Goal: Task Accomplishment & Management: Complete application form

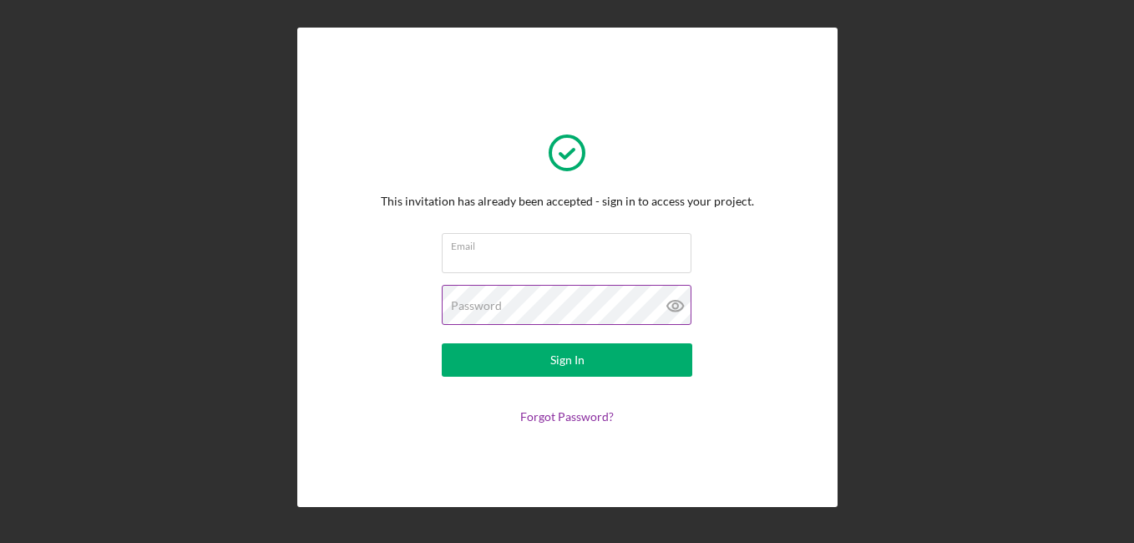
type input "[EMAIL_ADDRESS][DOMAIN_NAME]"
click at [676, 306] on icon at bounding box center [676, 306] width 42 height 42
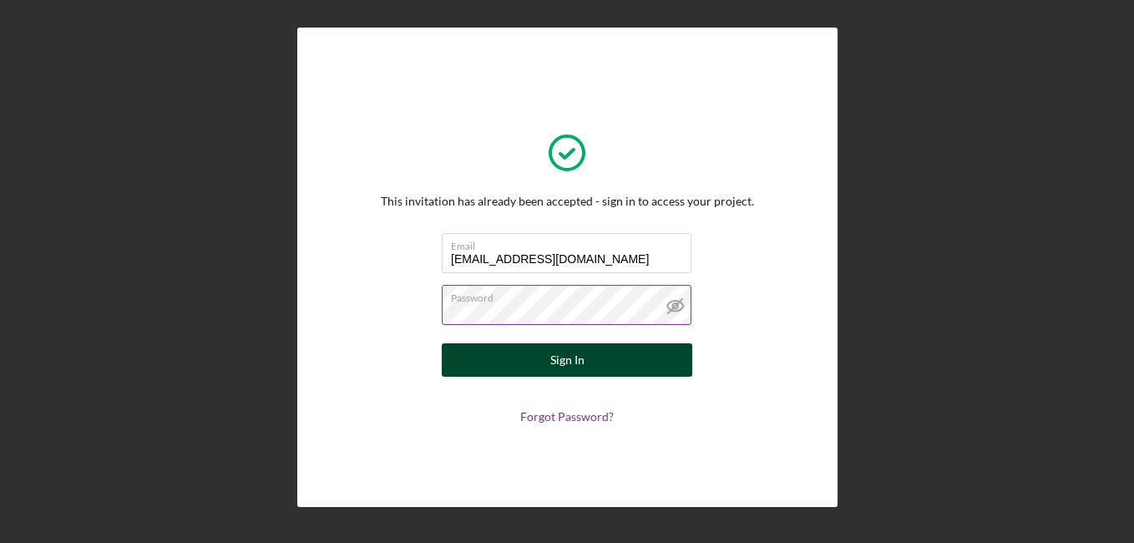
click at [567, 362] on div "Sign In" at bounding box center [567, 359] width 34 height 33
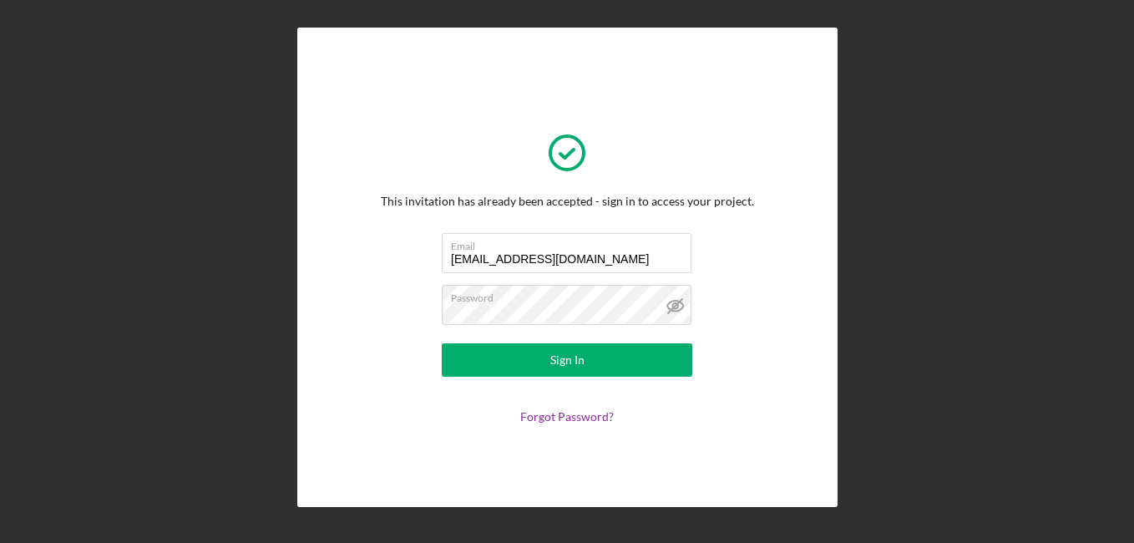
click at [673, 302] on icon at bounding box center [676, 306] width 42 height 42
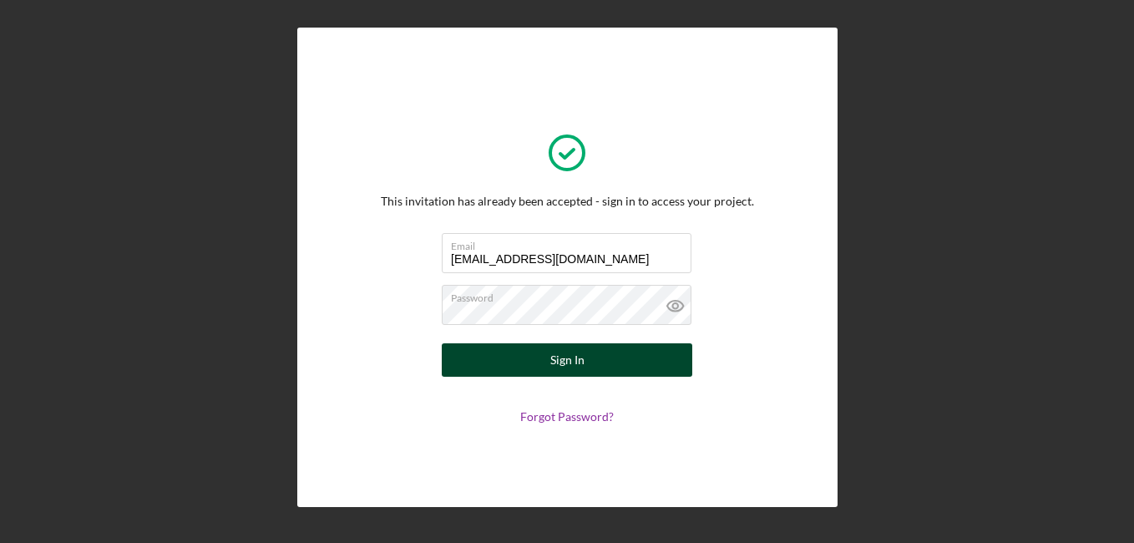
click at [573, 357] on div "Sign In" at bounding box center [567, 359] width 34 height 33
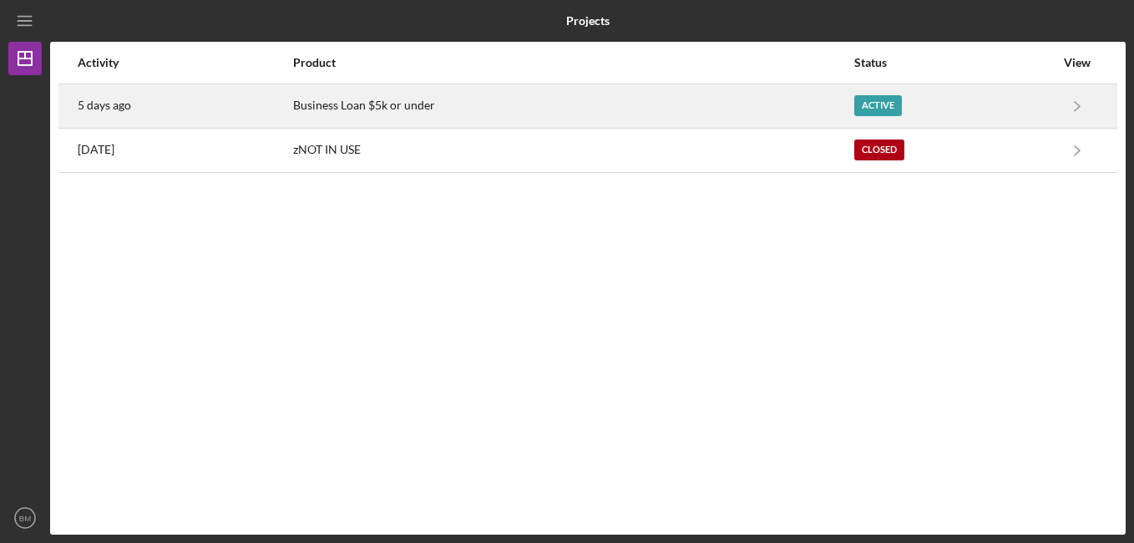
click at [873, 100] on div "Active" at bounding box center [878, 105] width 48 height 21
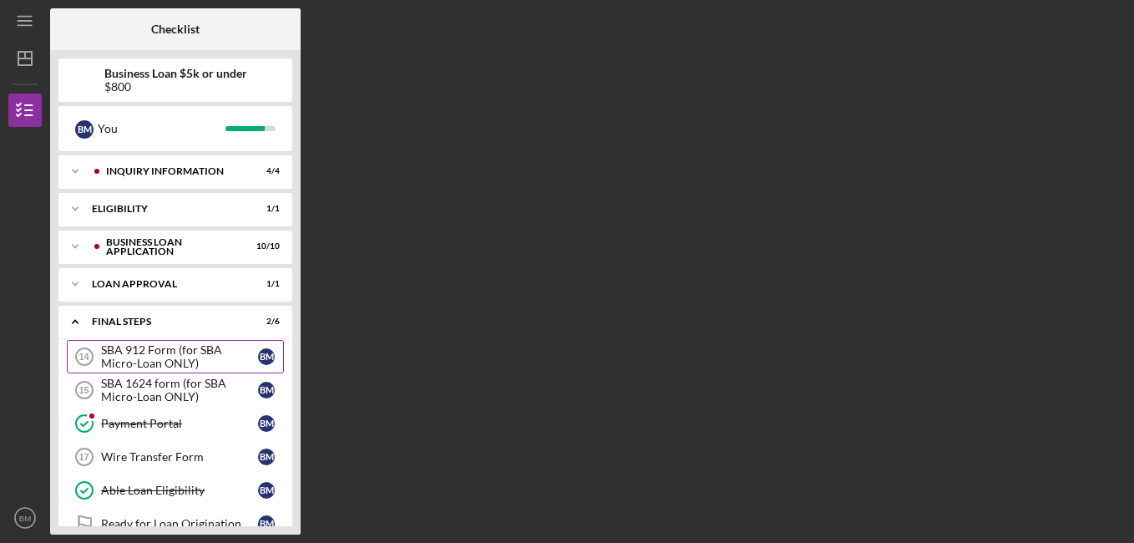
click at [169, 354] on div "SBA 912 Form (for SBA Micro-Loan ONLY)" at bounding box center [179, 356] width 157 height 27
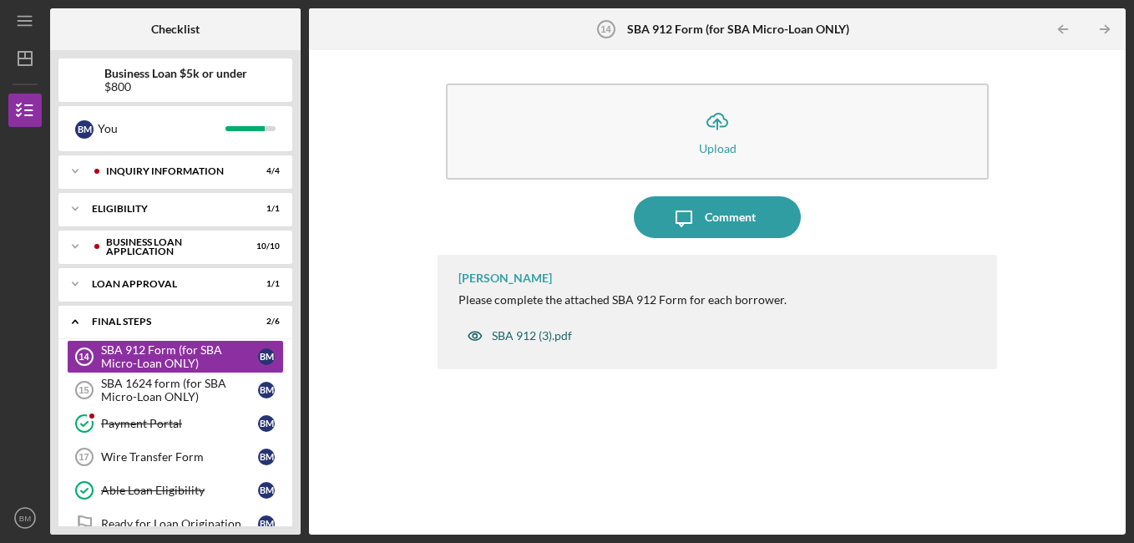
click at [523, 333] on div "SBA 912 (3).pdf" at bounding box center [532, 335] width 80 height 13
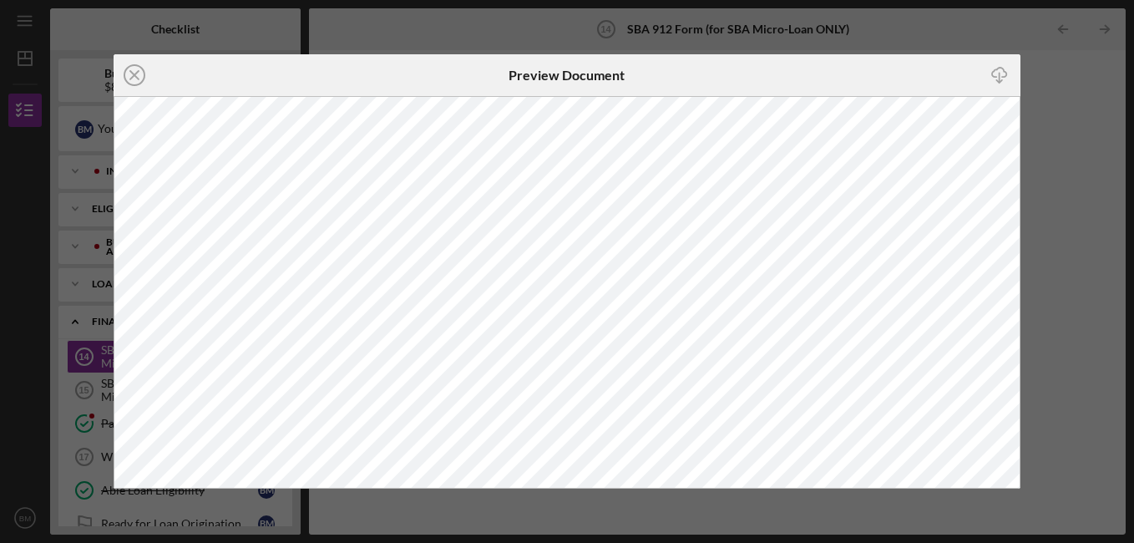
click at [1035, 477] on div "Icon/Close Preview Document Icon/Download" at bounding box center [567, 271] width 1134 height 543
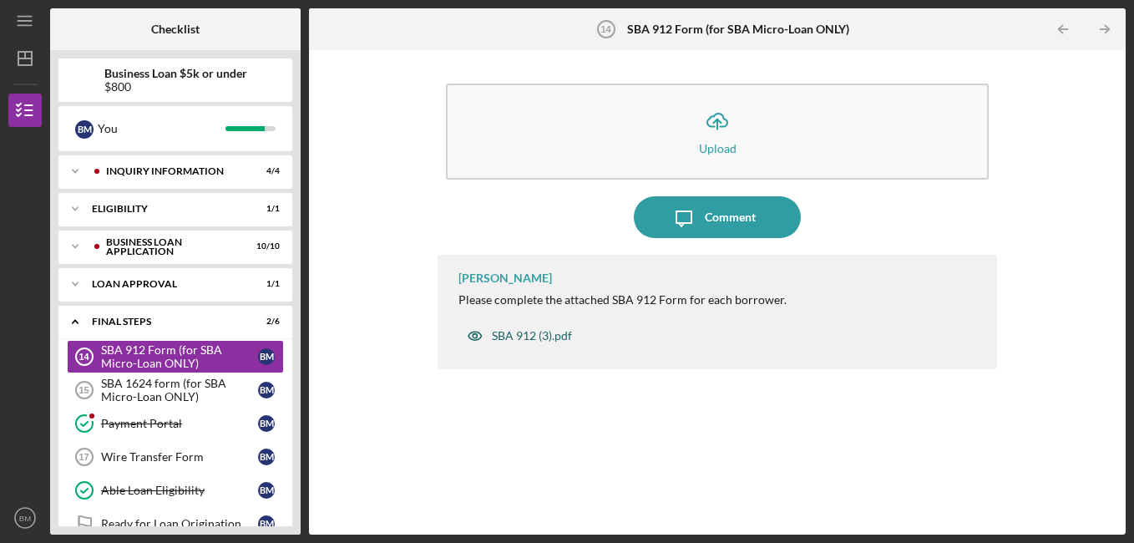
click at [524, 332] on div "SBA 912 (3).pdf" at bounding box center [532, 335] width 80 height 13
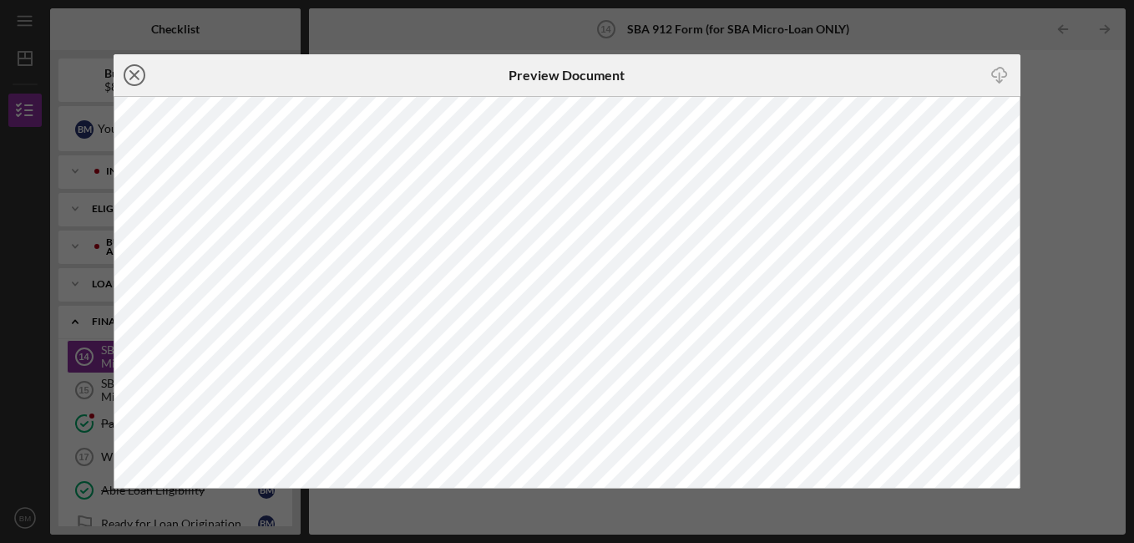
click at [133, 73] on line at bounding box center [134, 75] width 8 height 8
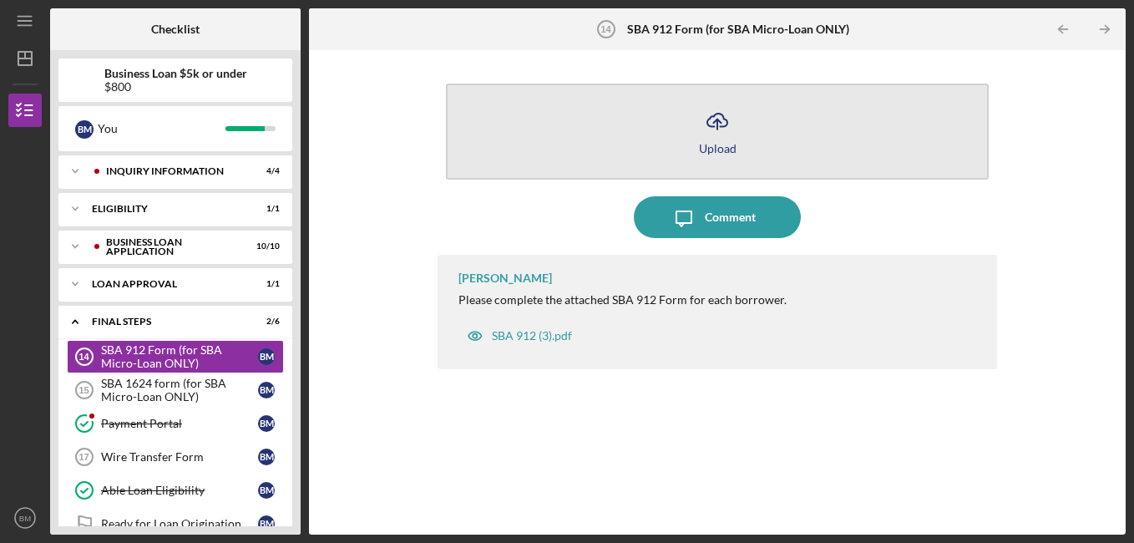
click at [721, 144] on div "Upload" at bounding box center [718, 148] width 38 height 13
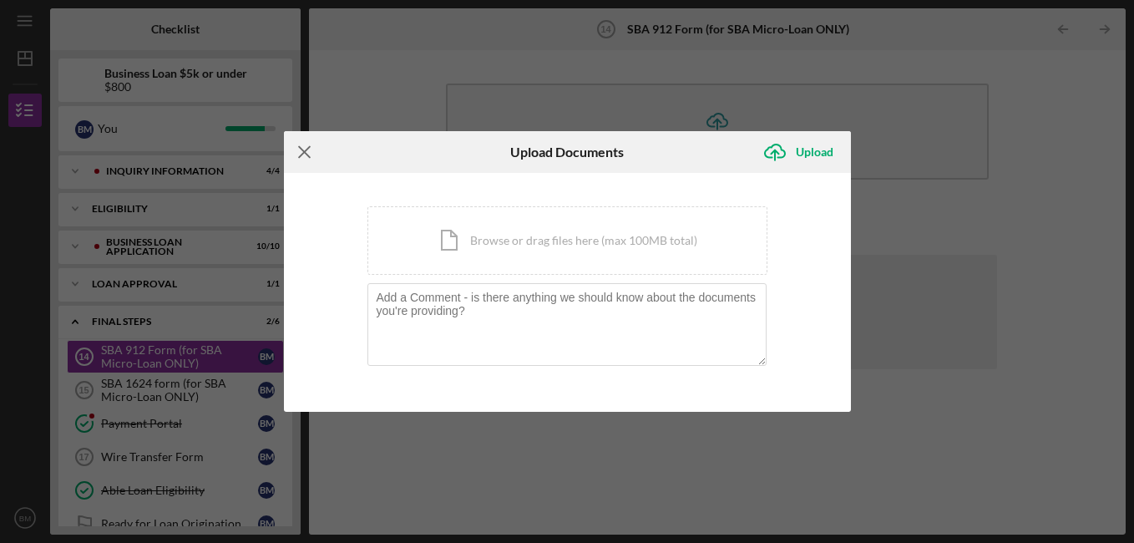
click at [304, 151] on line at bounding box center [304, 152] width 11 height 11
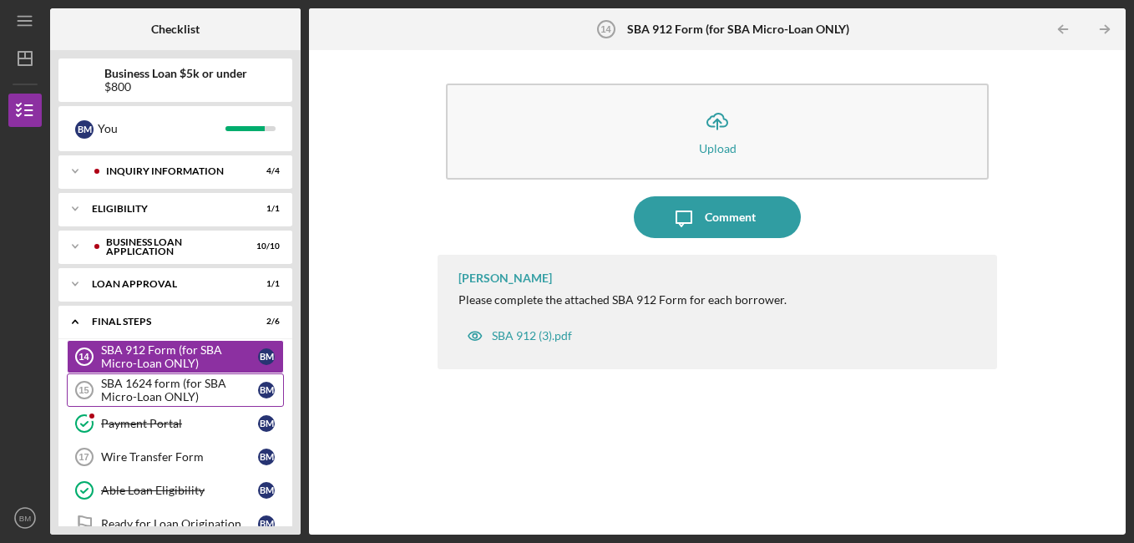
click at [199, 386] on div "SBA 1624 form (for SBA Micro-Loan ONLY)" at bounding box center [179, 390] width 157 height 27
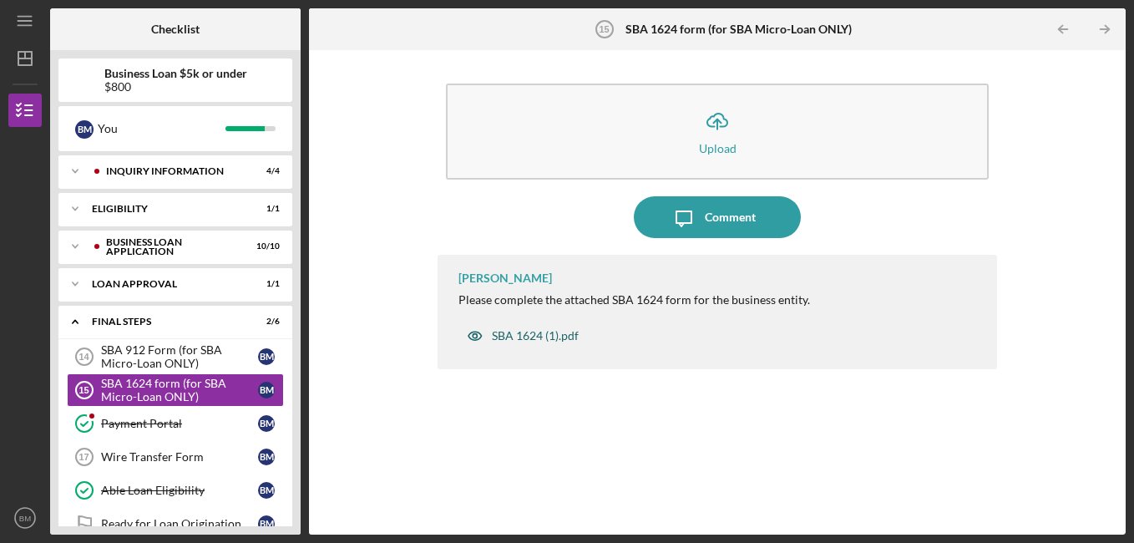
click at [527, 340] on div "SBA 1624 (1).pdf" at bounding box center [535, 335] width 87 height 13
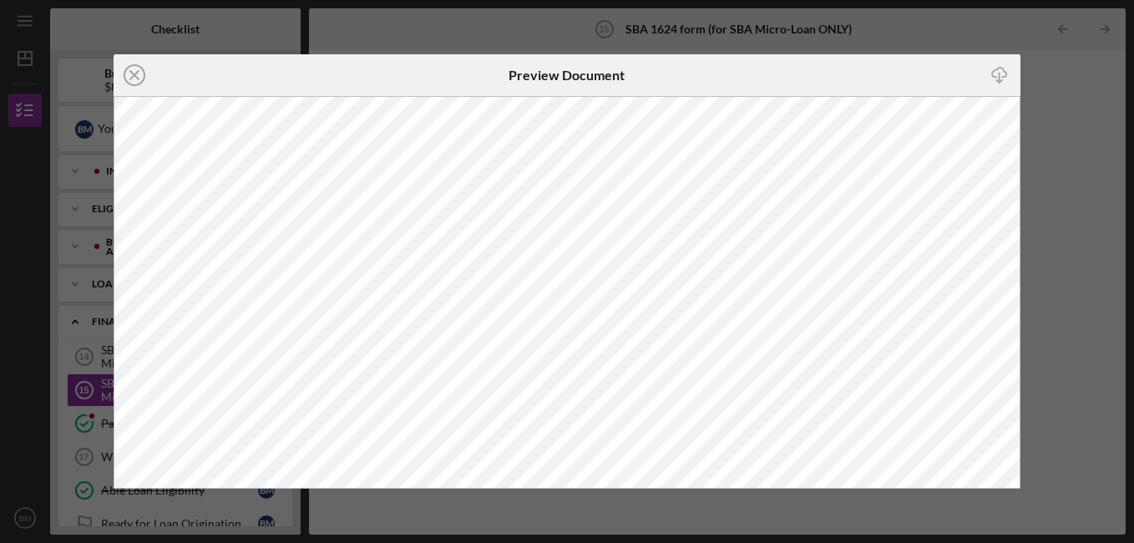
click at [999, 69] on icon "Icon/Download" at bounding box center [1000, 76] width 38 height 38
click at [1088, 155] on div "Icon/Close Preview Document Icon/Download" at bounding box center [567, 271] width 1134 height 543
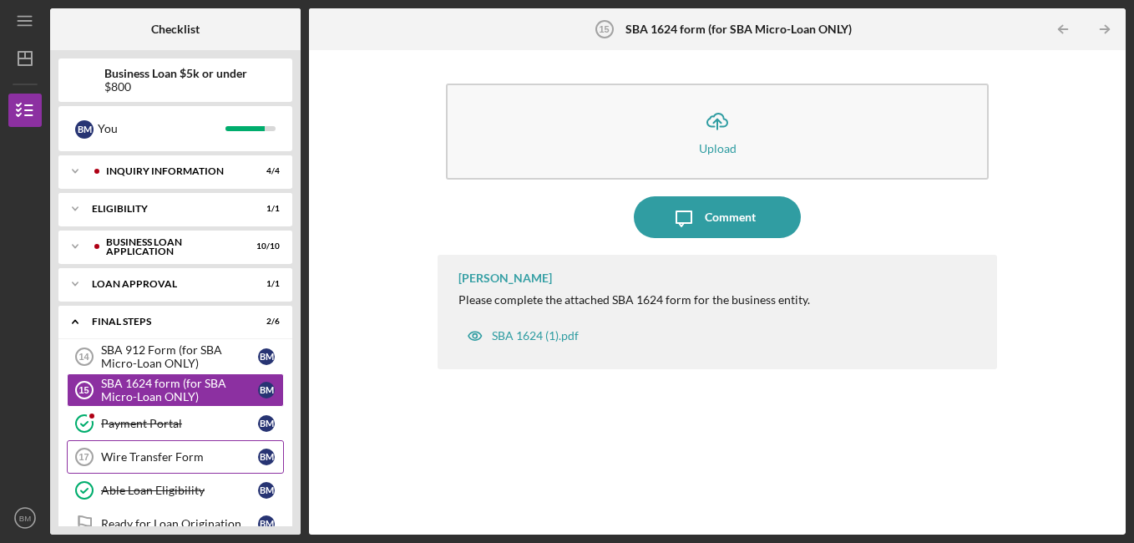
click at [160, 453] on div "Wire Transfer Form" at bounding box center [179, 456] width 157 height 13
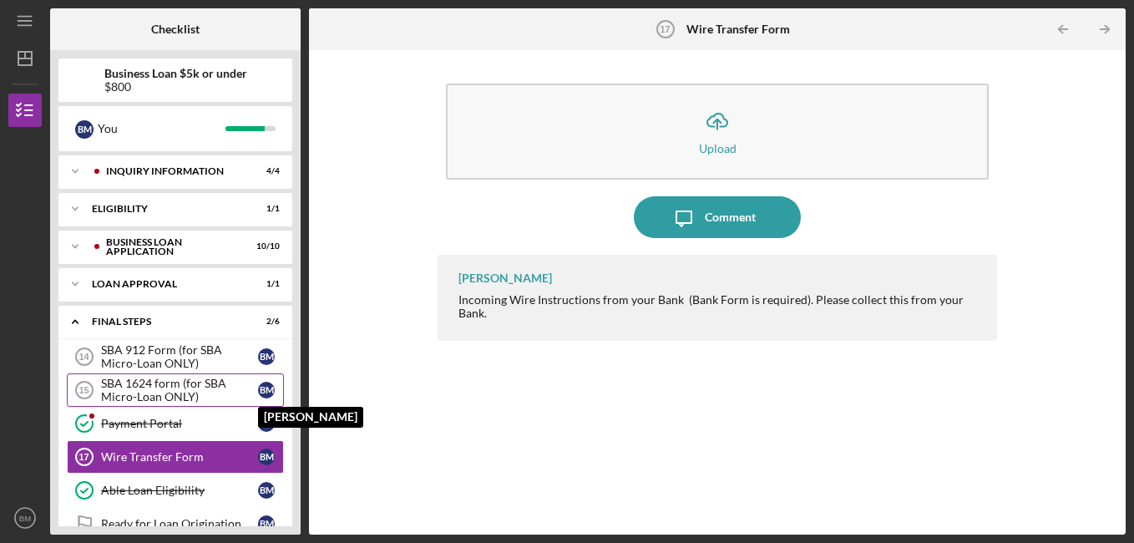
click at [282, 396] on link "SBA 1624 form (for SBA Micro-Loan ONLY) 15 SBA 1624 form (for SBA Micro-Loan ON…" at bounding box center [175, 389] width 217 height 33
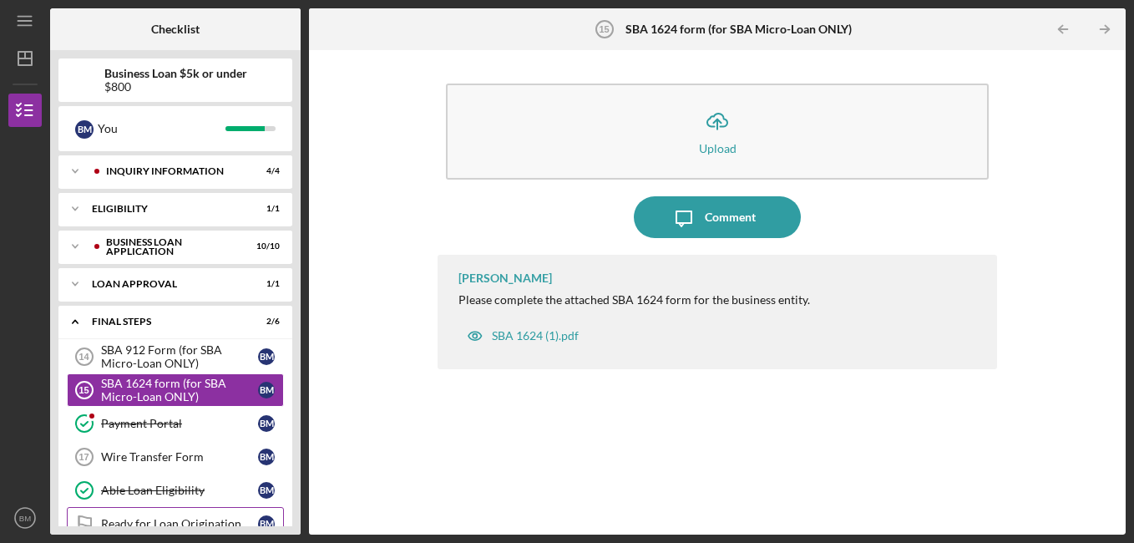
click at [234, 519] on div "Ready for Loan Origination" at bounding box center [179, 523] width 157 height 13
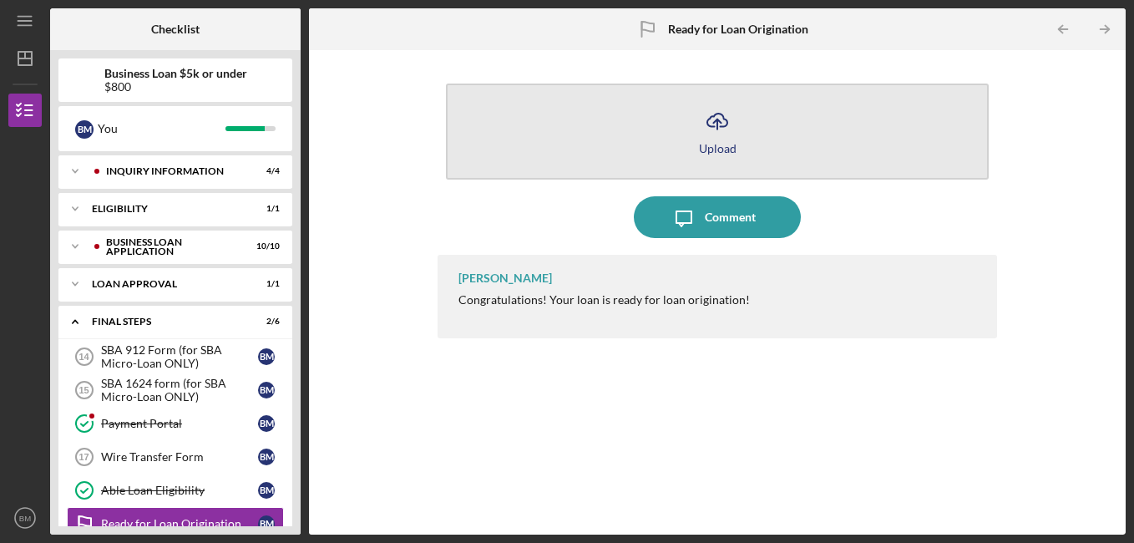
click at [719, 137] on icon "Icon/Upload" at bounding box center [717, 121] width 42 height 42
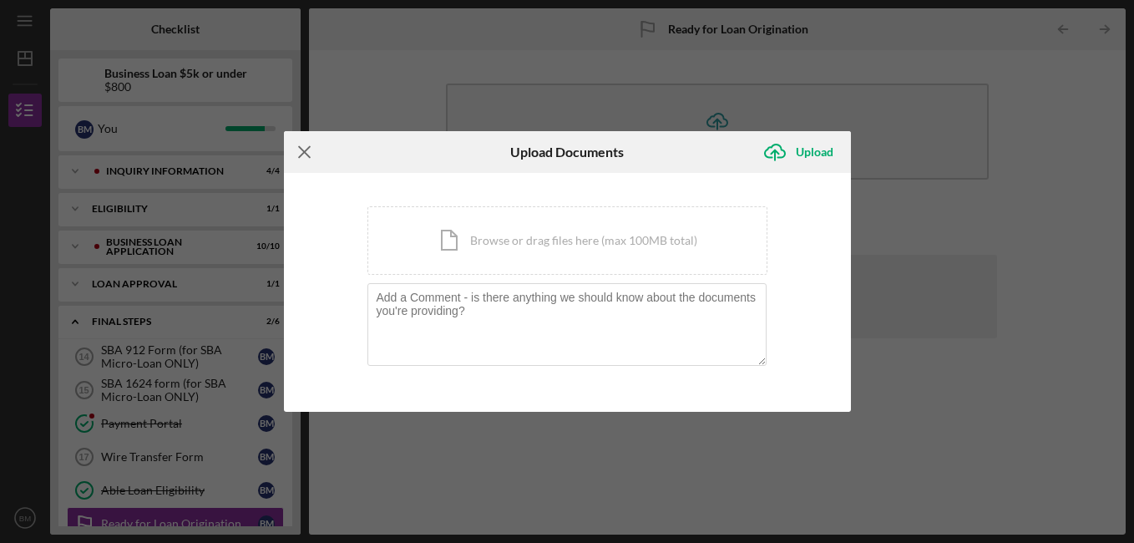
click at [306, 149] on icon "Icon/Menu Close" at bounding box center [305, 152] width 42 height 42
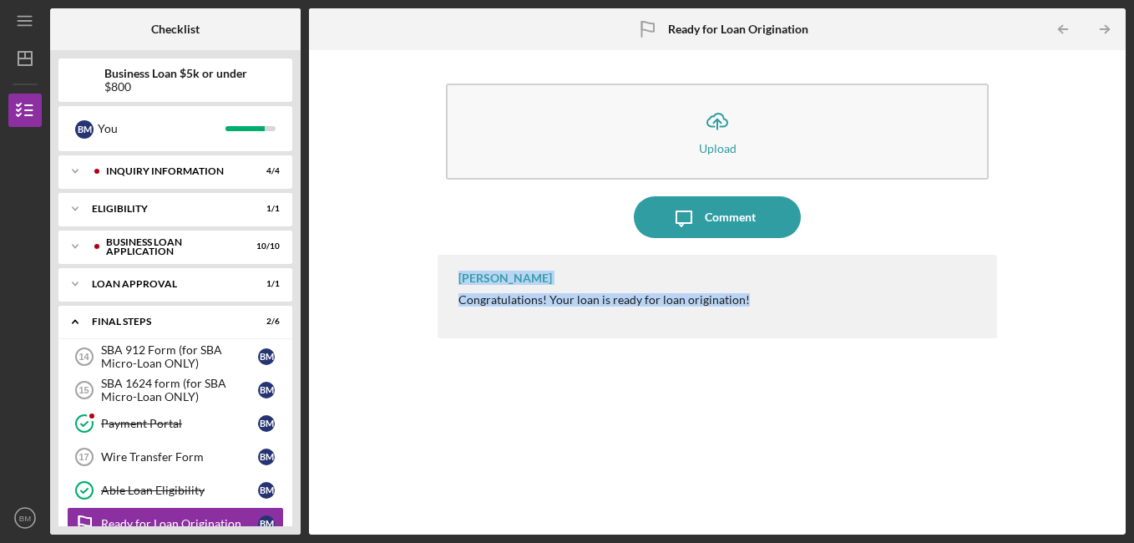
drag, startPoint x: 1122, startPoint y: 245, endPoint x: 1130, endPoint y: 303, distance: 58.9
click at [1130, 303] on div "Icon/Menu Ready for Loan Origination Ready for Loan Origination Checklist Busin…" at bounding box center [567, 271] width 1134 height 543
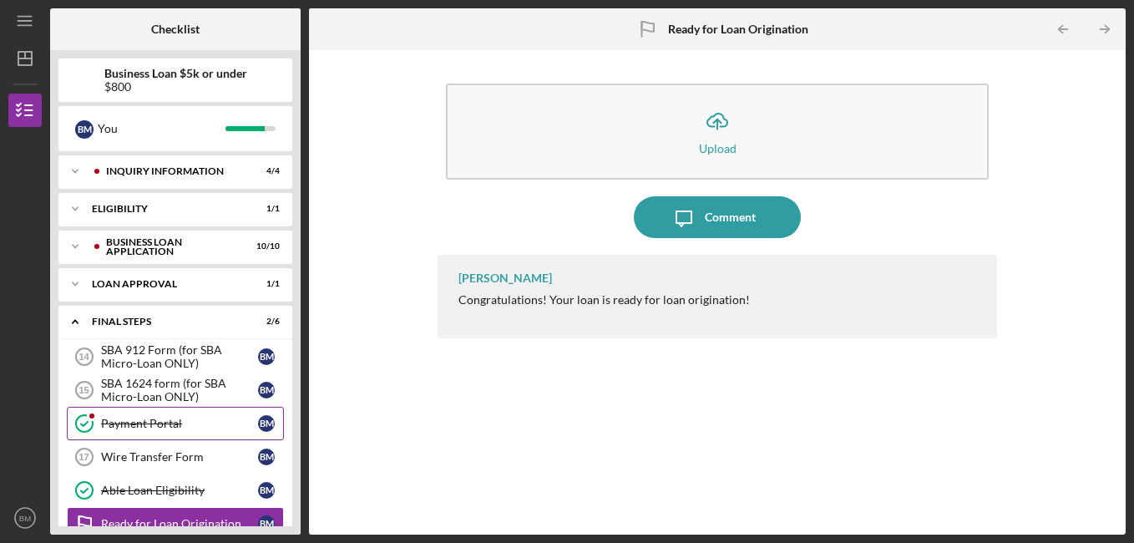
drag, startPoint x: 296, startPoint y: 317, endPoint x: 281, endPoint y: 418, distance: 102.9
click at [282, 418] on div "Business Loan $5k or under $800 B M You Icon/Expander INQUIRY INFORMATION 4 / 4…" at bounding box center [175, 292] width 251 height 484
click at [209, 517] on div "Ready for Loan Origination" at bounding box center [179, 523] width 157 height 13
click at [265, 509] on link "Ready for Loan Origination Ready for Loan Origination B M" at bounding box center [175, 523] width 217 height 33
click at [74, 321] on polyline at bounding box center [75, 322] width 5 height 3
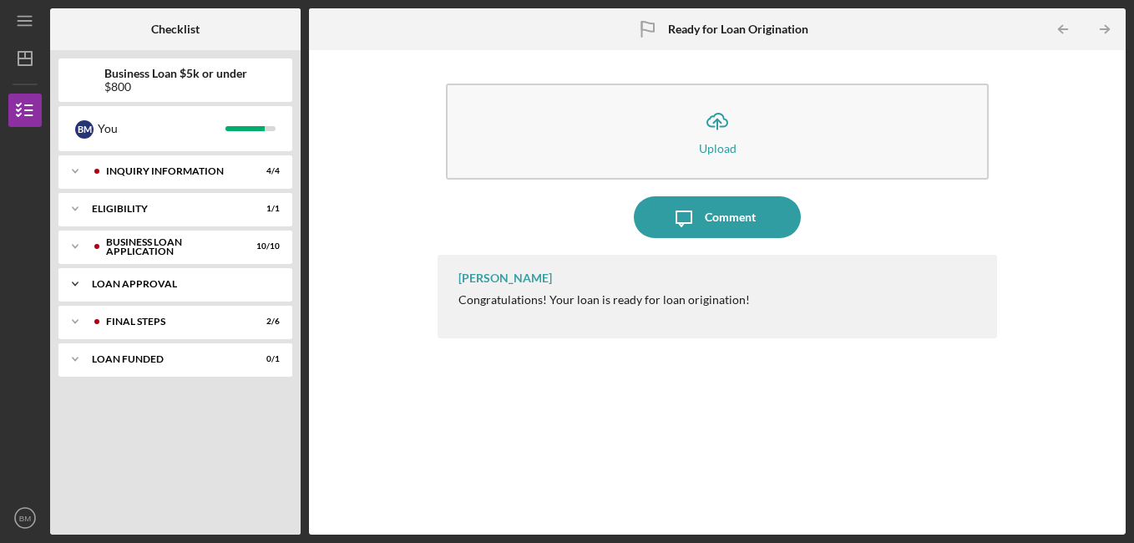
click at [148, 278] on div "Icon/Expander Loan Approval 1 / 1" at bounding box center [175, 283] width 234 height 33
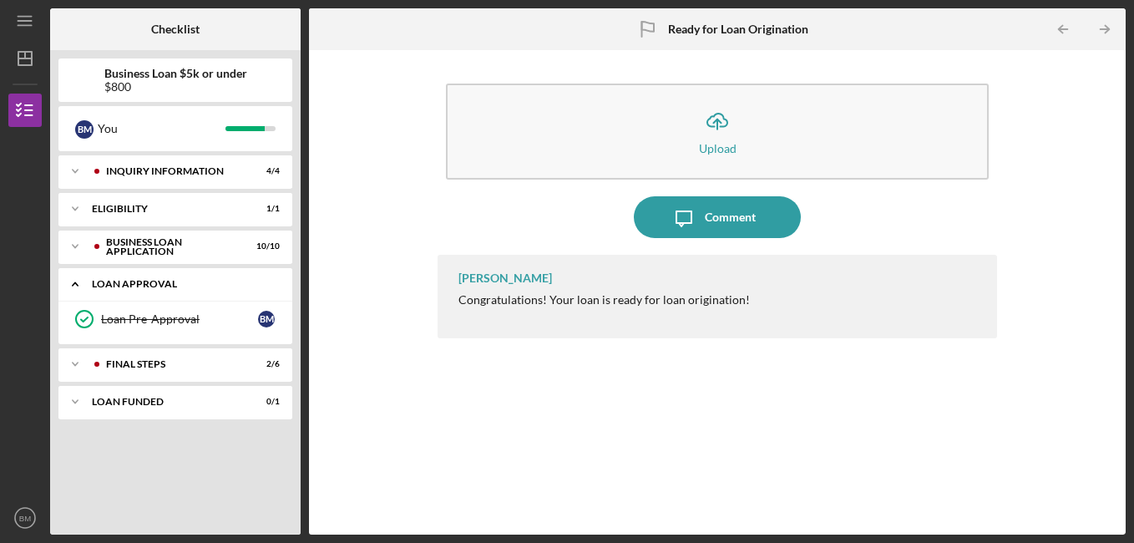
click at [74, 283] on polyline at bounding box center [75, 284] width 5 height 3
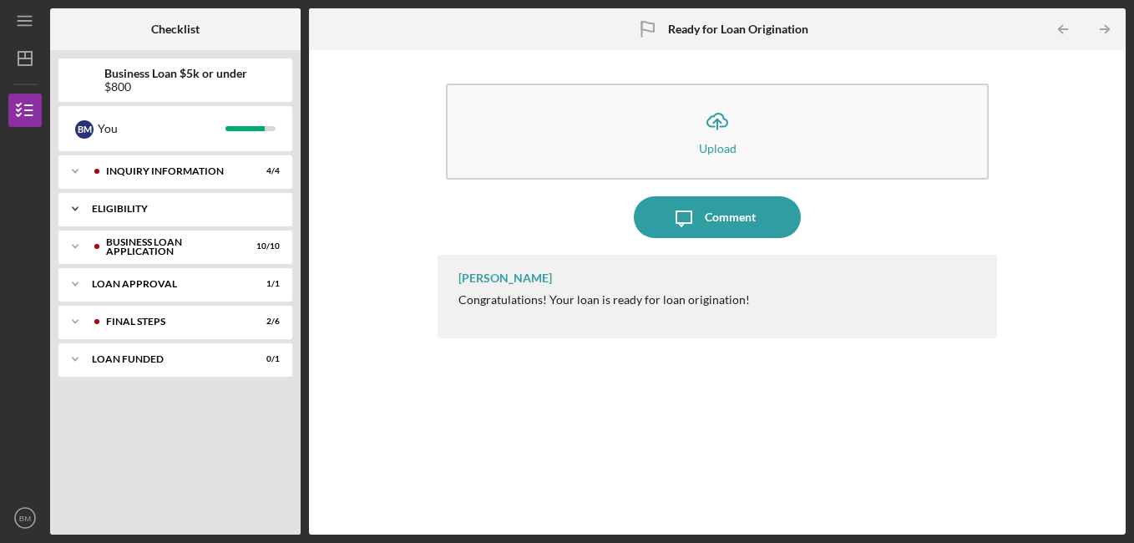
click at [74, 206] on icon "Icon/Expander" at bounding box center [74, 208] width 33 height 33
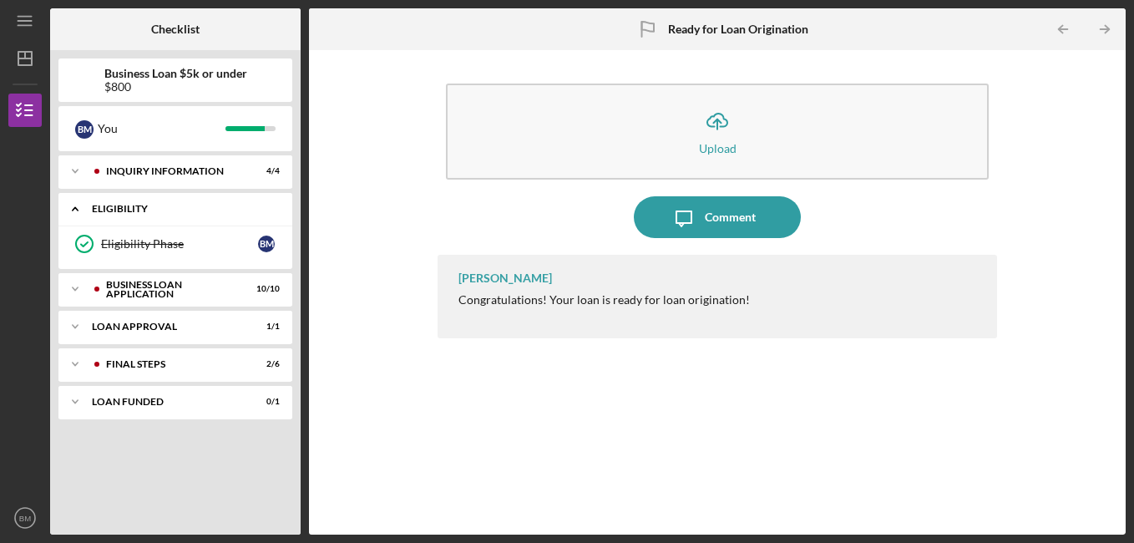
click at [74, 206] on icon "Icon/Expander" at bounding box center [74, 208] width 33 height 33
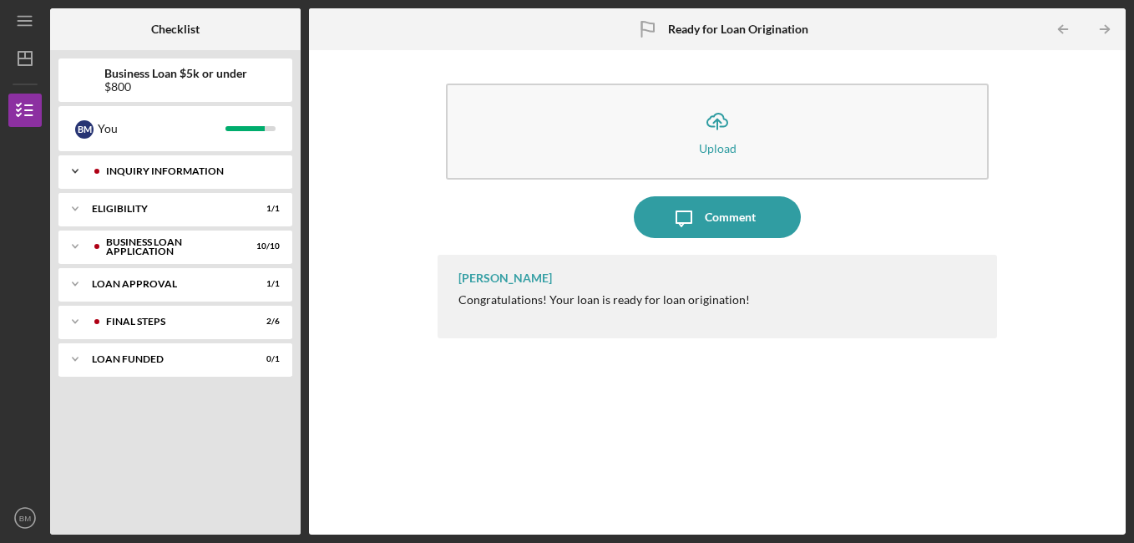
click at [70, 170] on icon "Icon/Expander" at bounding box center [74, 170] width 33 height 33
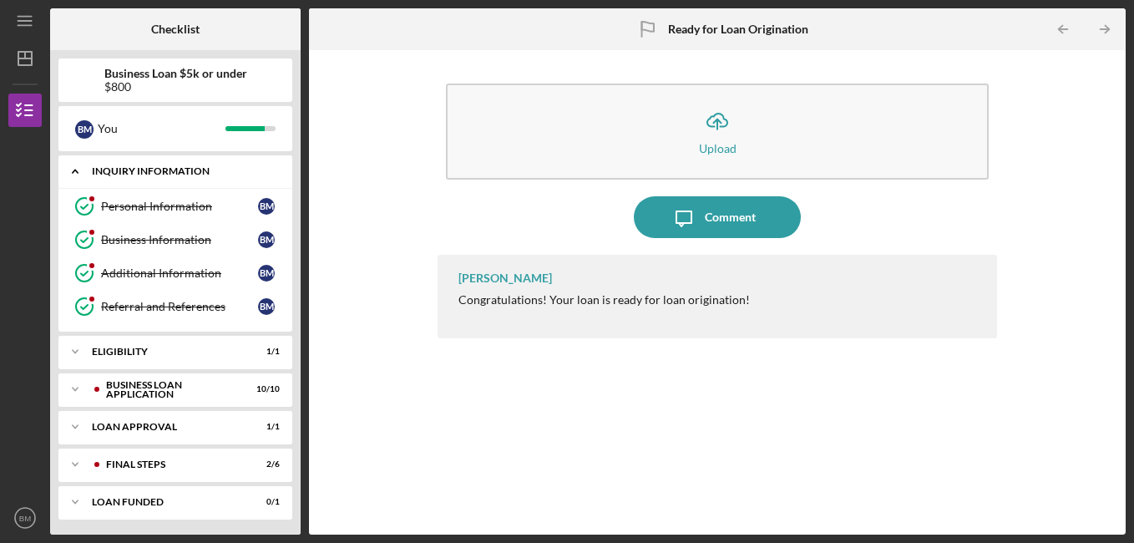
click at [70, 170] on icon "Icon/Expander" at bounding box center [74, 170] width 33 height 33
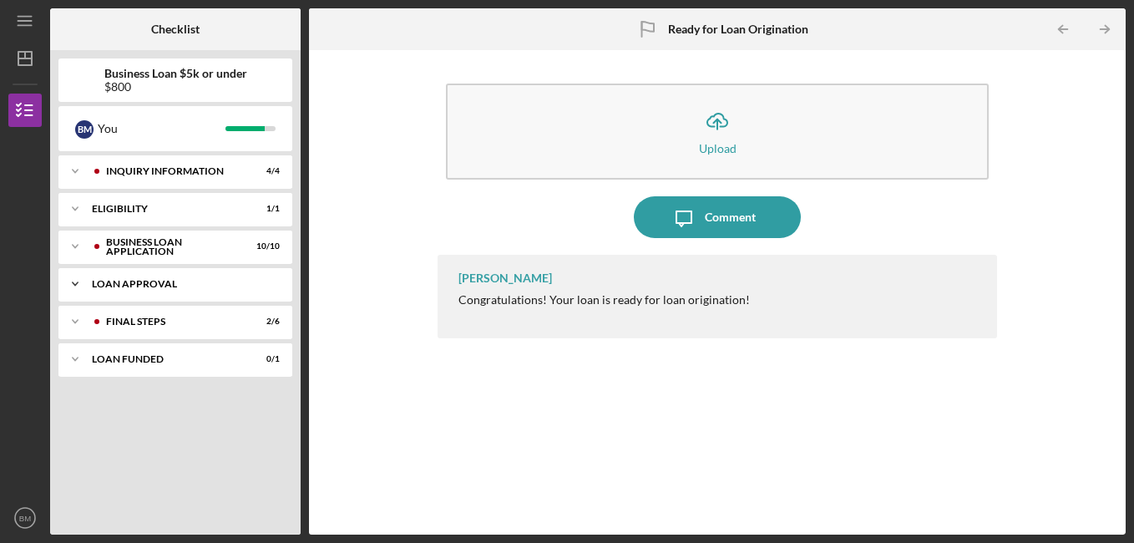
click at [77, 173] on polyline at bounding box center [75, 171] width 5 height 3
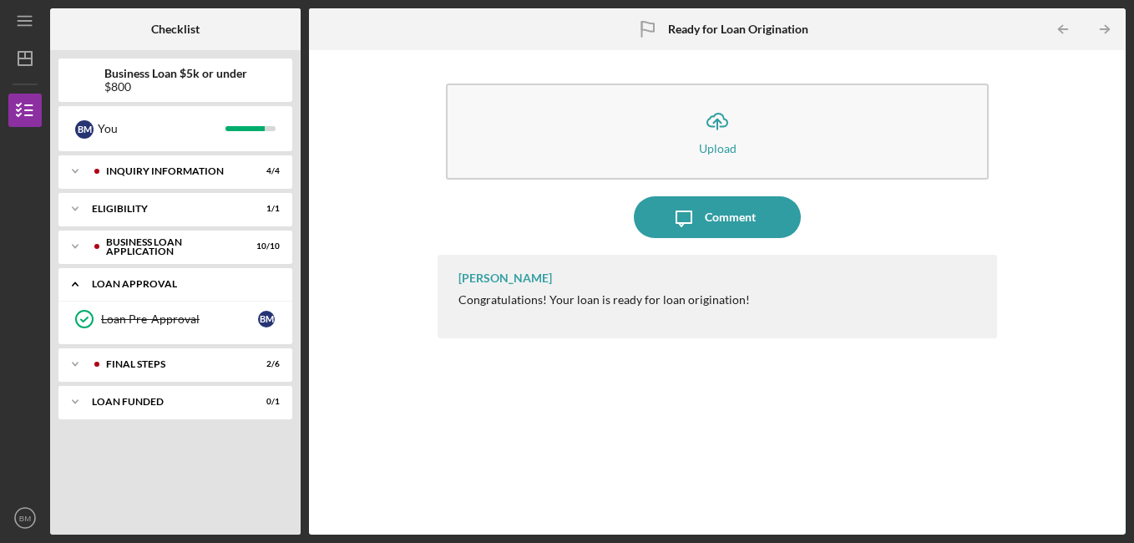
click at [77, 281] on icon "Icon/Expander" at bounding box center [74, 283] width 33 height 33
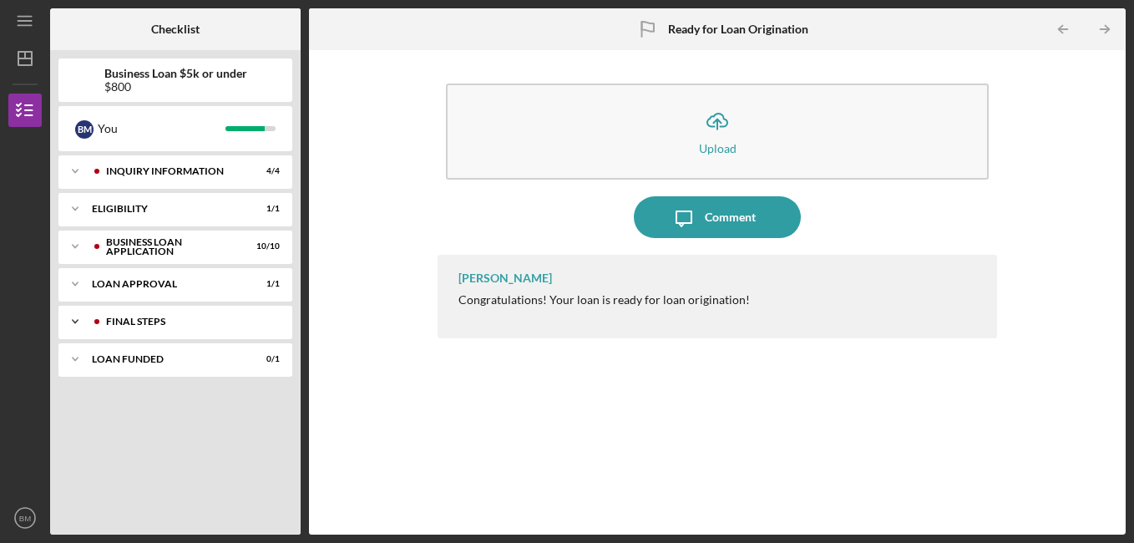
click at [71, 320] on icon "Icon/Expander" at bounding box center [74, 321] width 33 height 33
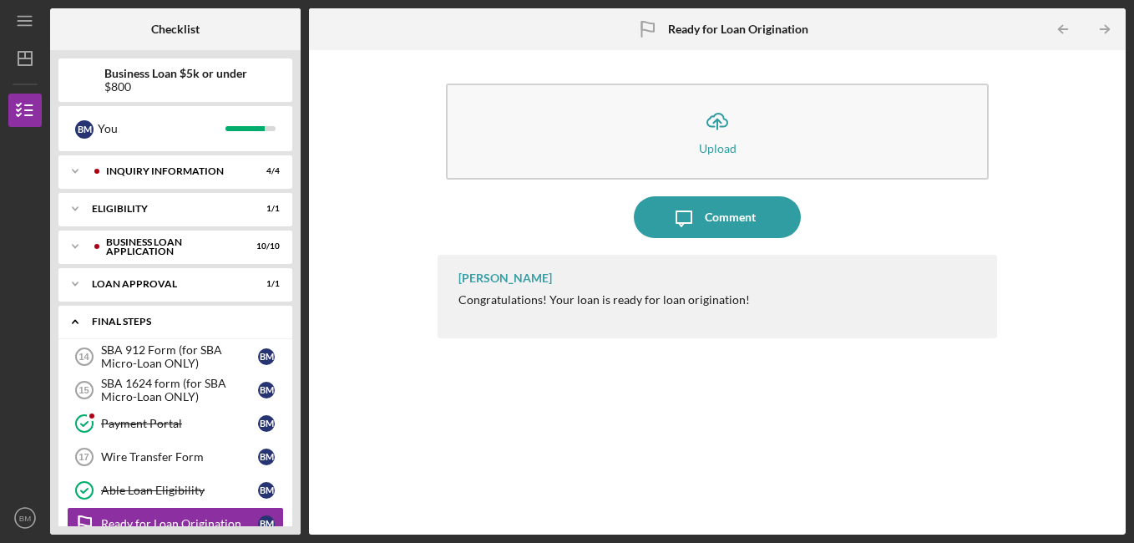
scroll to position [68, 0]
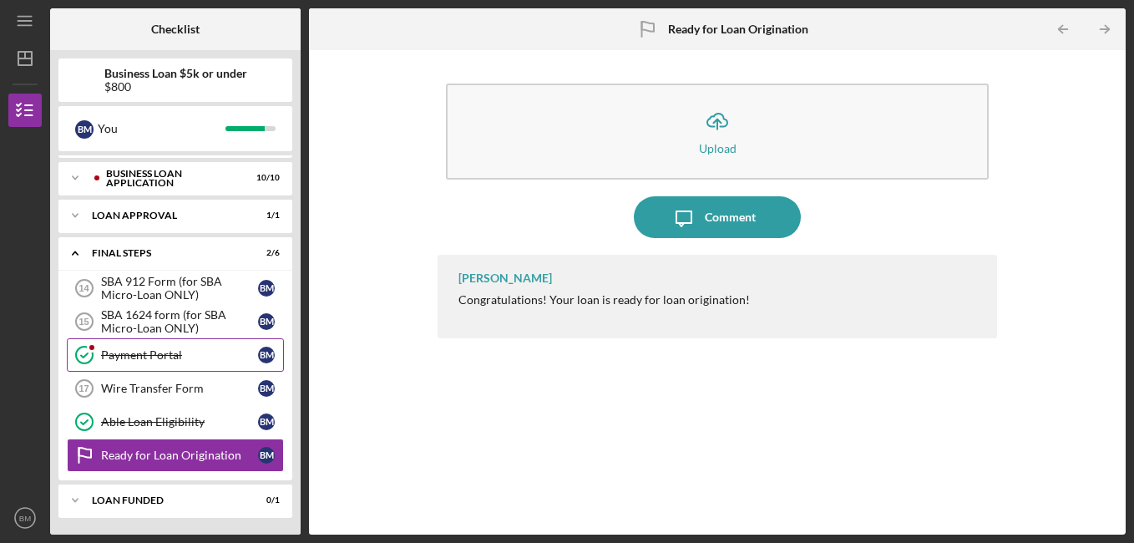
click at [84, 352] on icon "Payment Portal" at bounding box center [84, 355] width 42 height 42
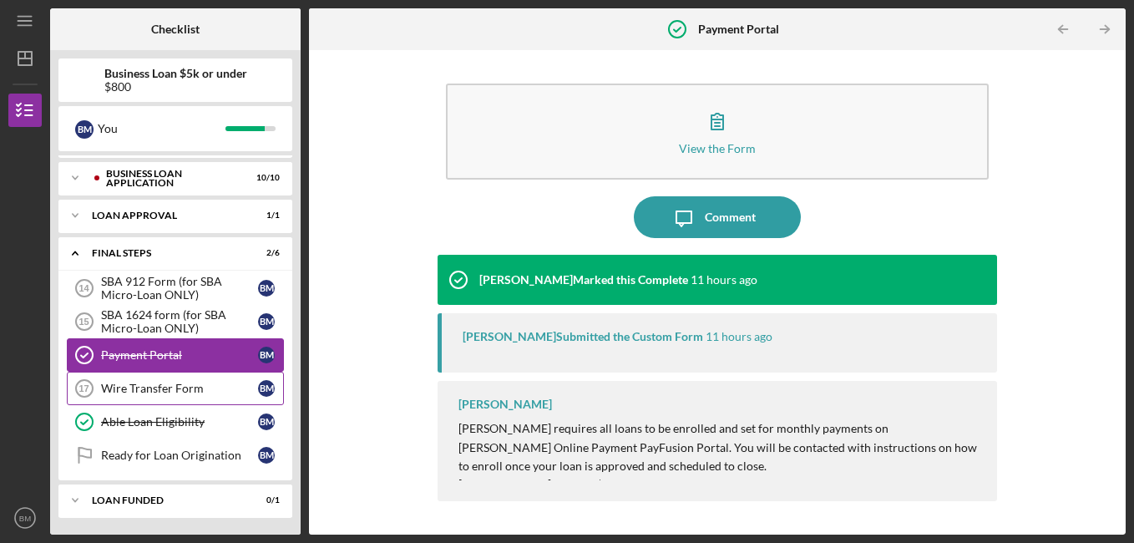
click at [91, 390] on icon "Wire Transfer Form 17" at bounding box center [84, 388] width 42 height 42
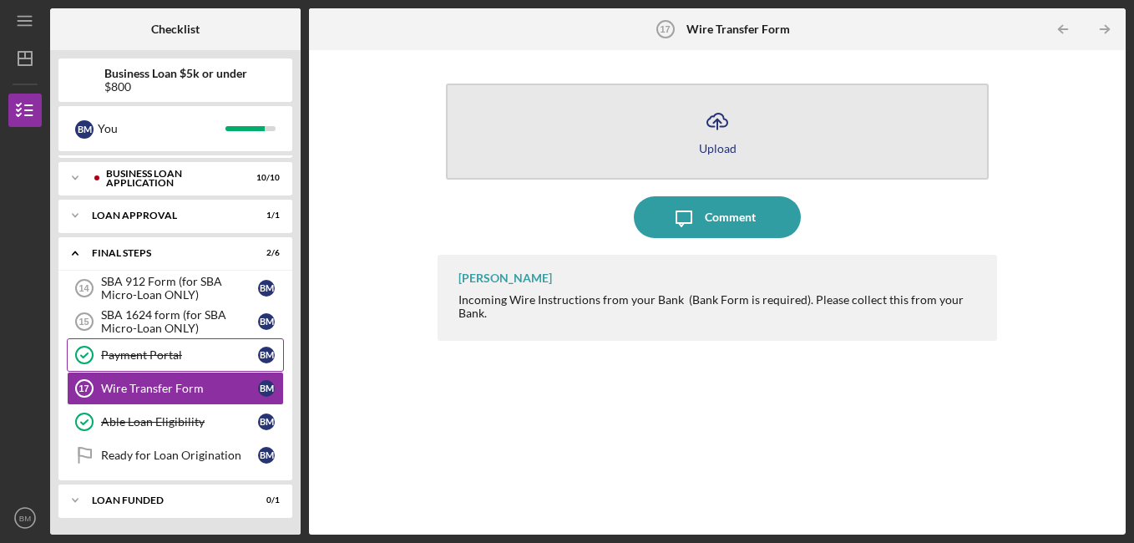
click at [720, 134] on icon "Icon/Upload" at bounding box center [717, 121] width 42 height 42
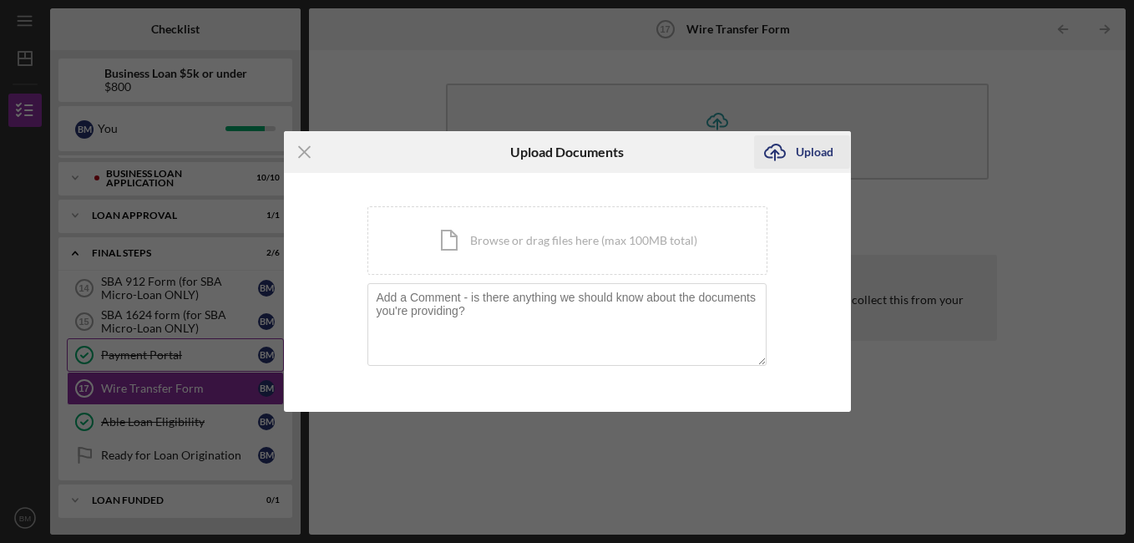
click at [772, 150] on icon "Icon/Upload" at bounding box center [775, 152] width 42 height 42
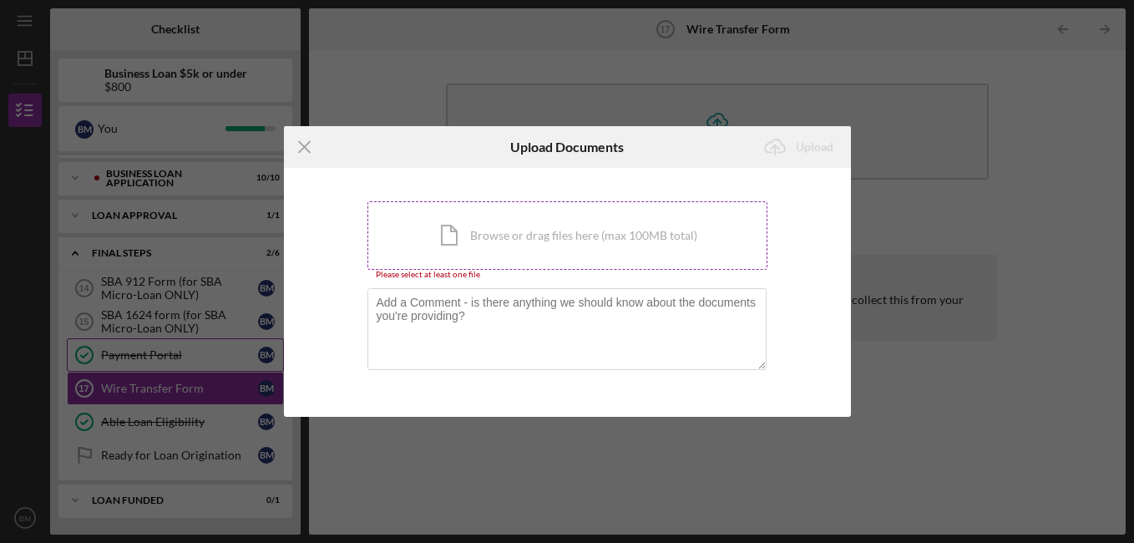
click at [457, 236] on div "Icon/Document Browse or drag files here (max 100MB total) Tap to choose files o…" at bounding box center [567, 235] width 400 height 68
click at [301, 145] on line at bounding box center [304, 147] width 11 height 11
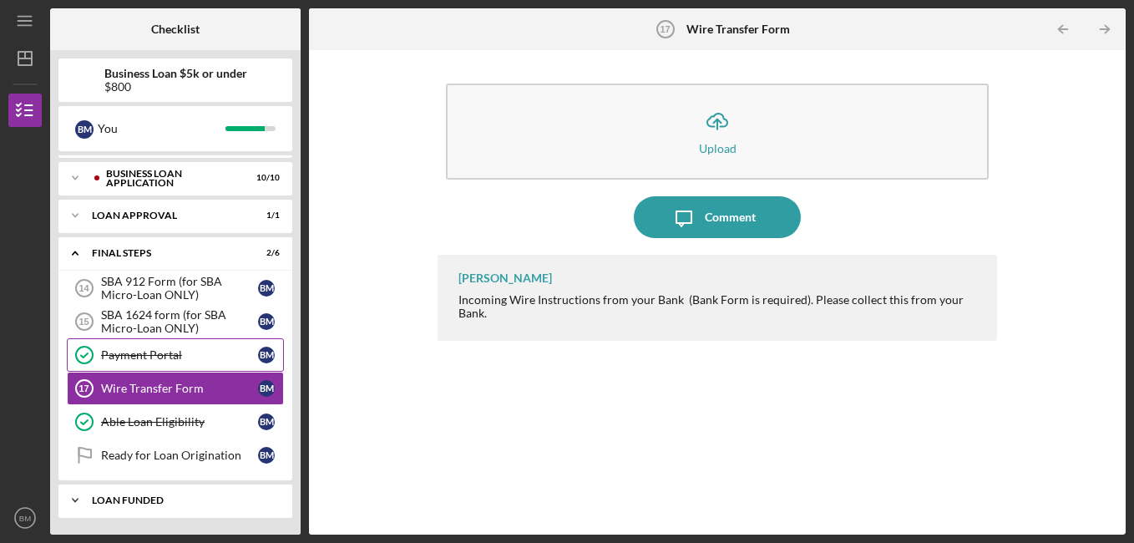
click at [70, 498] on icon "Icon/Expander" at bounding box center [74, 500] width 33 height 33
click at [73, 499] on icon "Icon/Expander" at bounding box center [74, 500] width 33 height 33
click at [265, 287] on div "B M" at bounding box center [266, 288] width 17 height 17
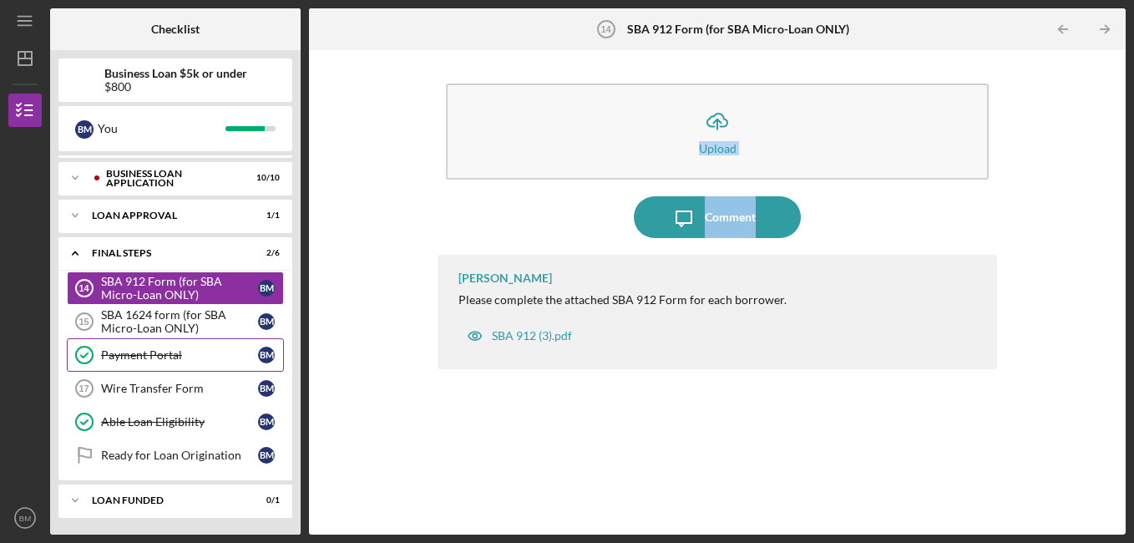
drag, startPoint x: 1113, startPoint y: 166, endPoint x: 1084, endPoint y: 199, distance: 43.8
click at [1084, 199] on div "Icon/Upload Upload Icon/Message Comment [PERSON_NAME] Please complete the attac…" at bounding box center [717, 292] width 800 height 468
click at [1033, 129] on div "Icon/Upload Upload Icon/Message Comment [PERSON_NAME] Please complete the attac…" at bounding box center [717, 292] width 800 height 468
click at [522, 339] on div "SBA 912 (3).pdf" at bounding box center [532, 335] width 80 height 13
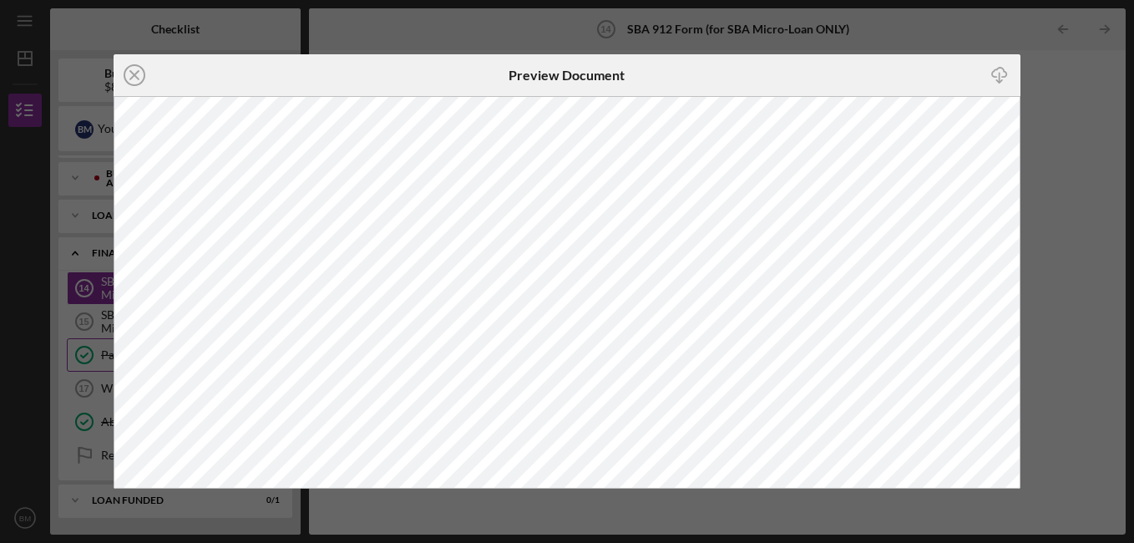
click at [1046, 105] on div "Icon/Close Preview Document Icon/Download" at bounding box center [567, 271] width 1134 height 543
